Goal: Information Seeking & Learning: Learn about a topic

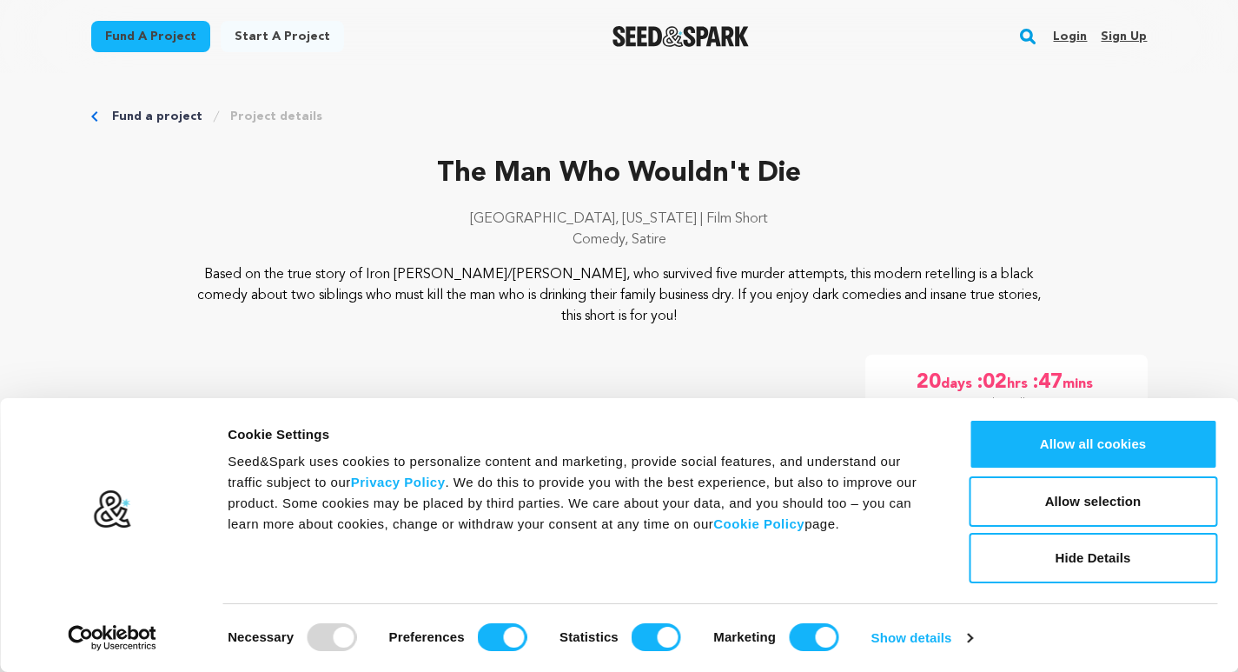
scroll to position [67, 0]
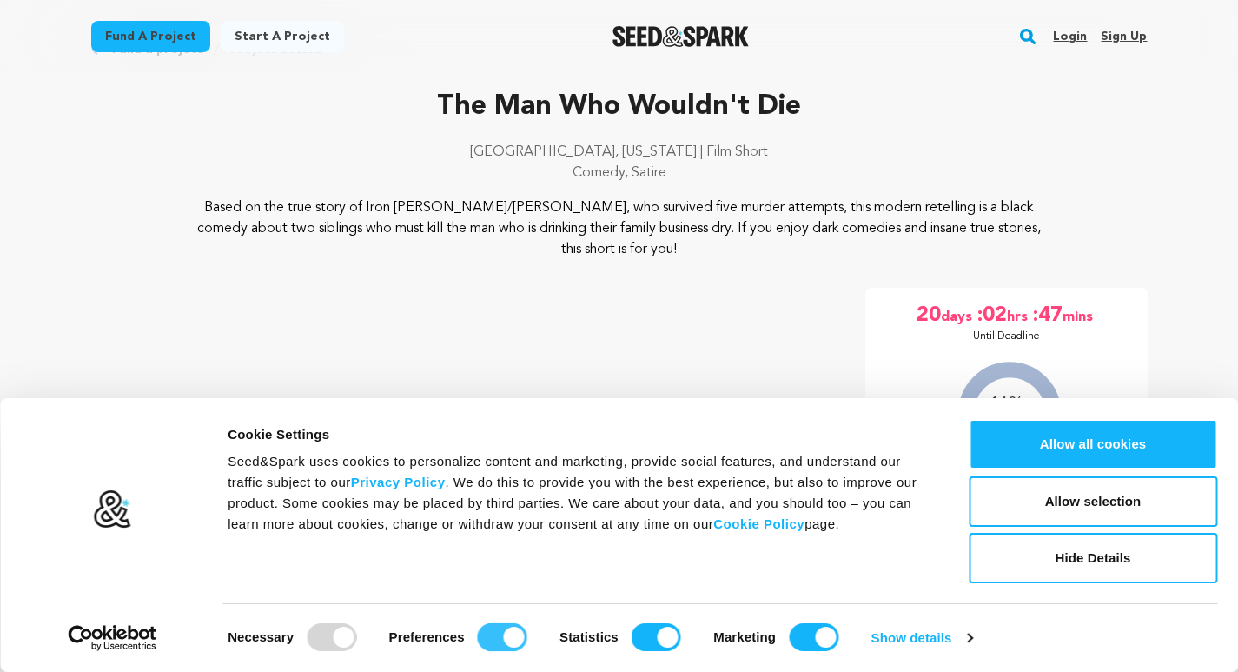
click at [513, 637] on input "Preferences" at bounding box center [503, 637] width 50 height 28
checkbox input "false"
click at [654, 644] on input "Statistics" at bounding box center [657, 637] width 50 height 28
checkbox input "false"
click at [807, 646] on input "Marketing" at bounding box center [814, 637] width 50 height 28
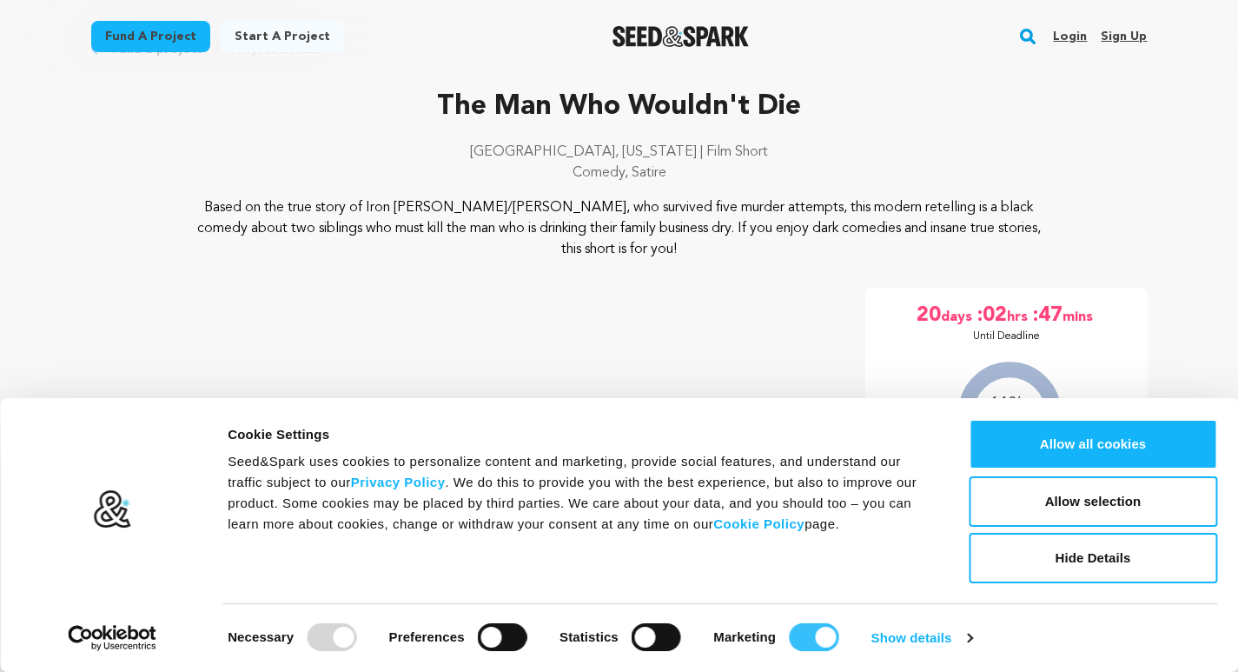
checkbox input "false"
click at [964, 643] on link "Show details" at bounding box center [922, 638] width 101 height 26
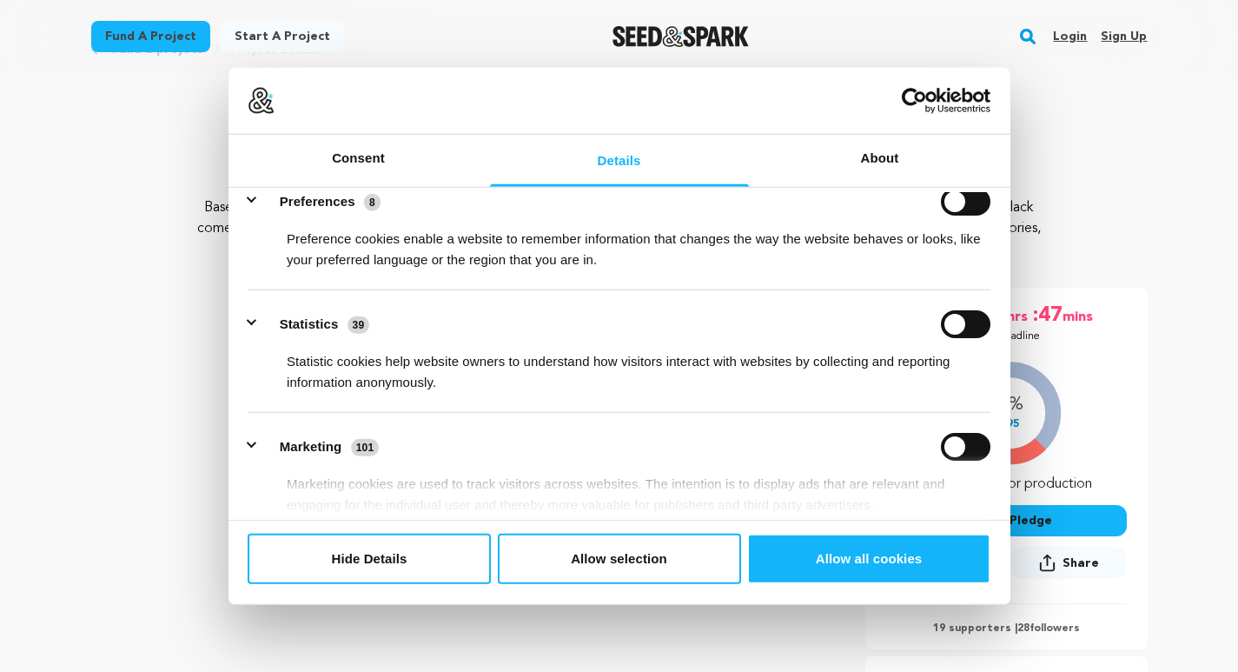
scroll to position [341, 0]
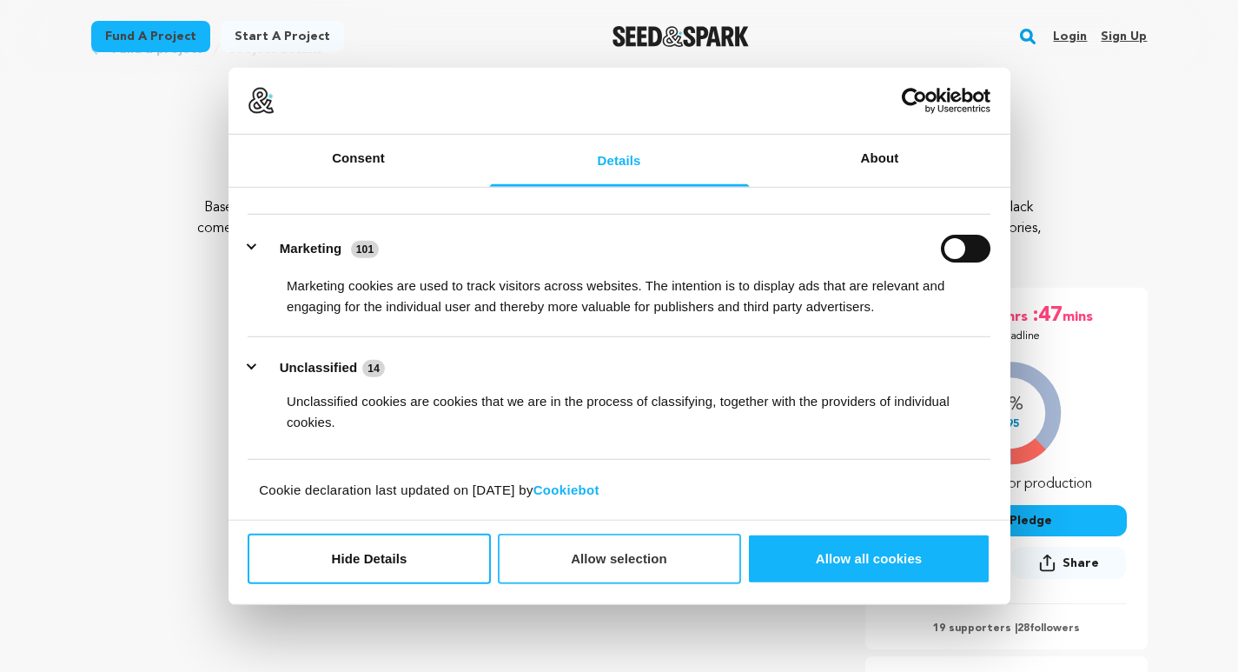
click at [549, 568] on button "Allow selection" at bounding box center [619, 559] width 243 height 50
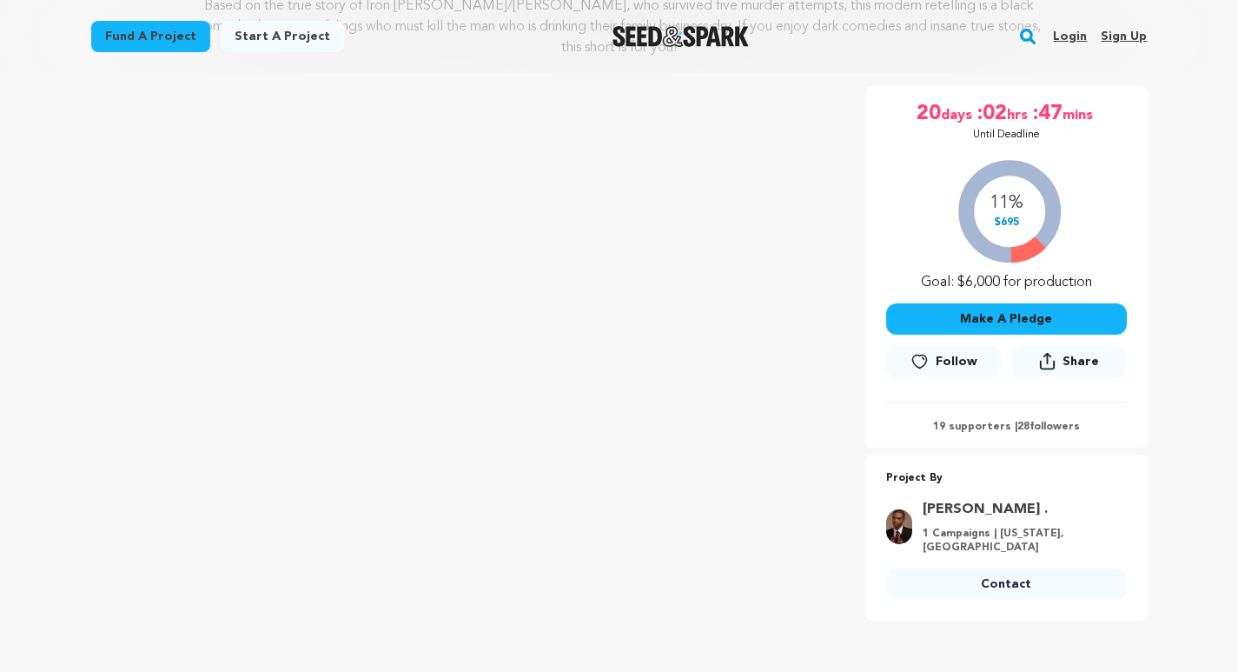
scroll to position [0, 0]
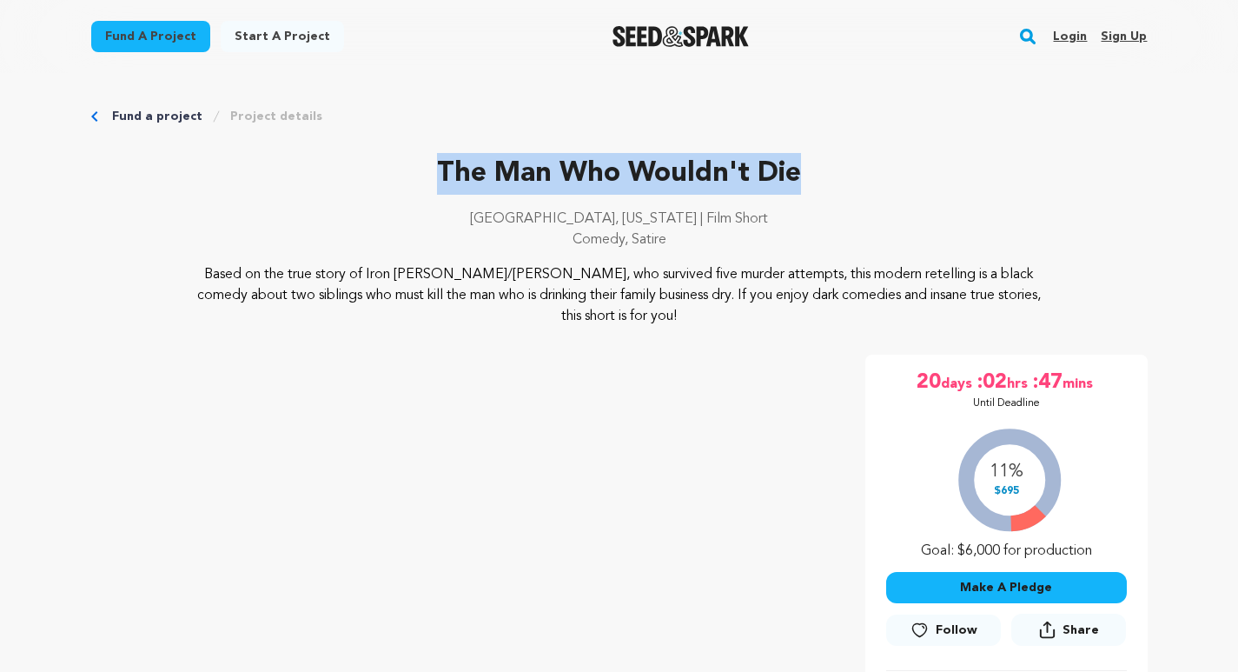
drag, startPoint x: 818, startPoint y: 177, endPoint x: 437, endPoint y: 167, distance: 380.8
click at [437, 167] on p "The Man Who Wouldn't Die" at bounding box center [619, 174] width 1057 height 42
copy p "The Man Who Wouldn't Die"
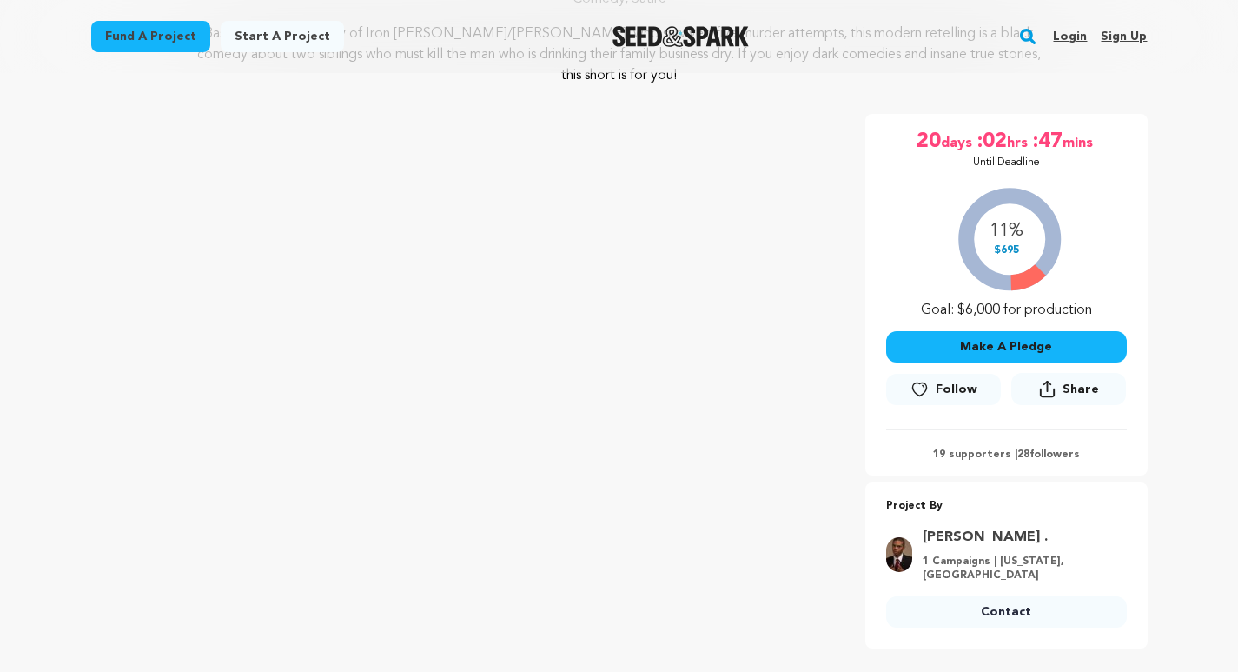
scroll to position [247, 0]
